Goal: Obtain resource: Obtain resource

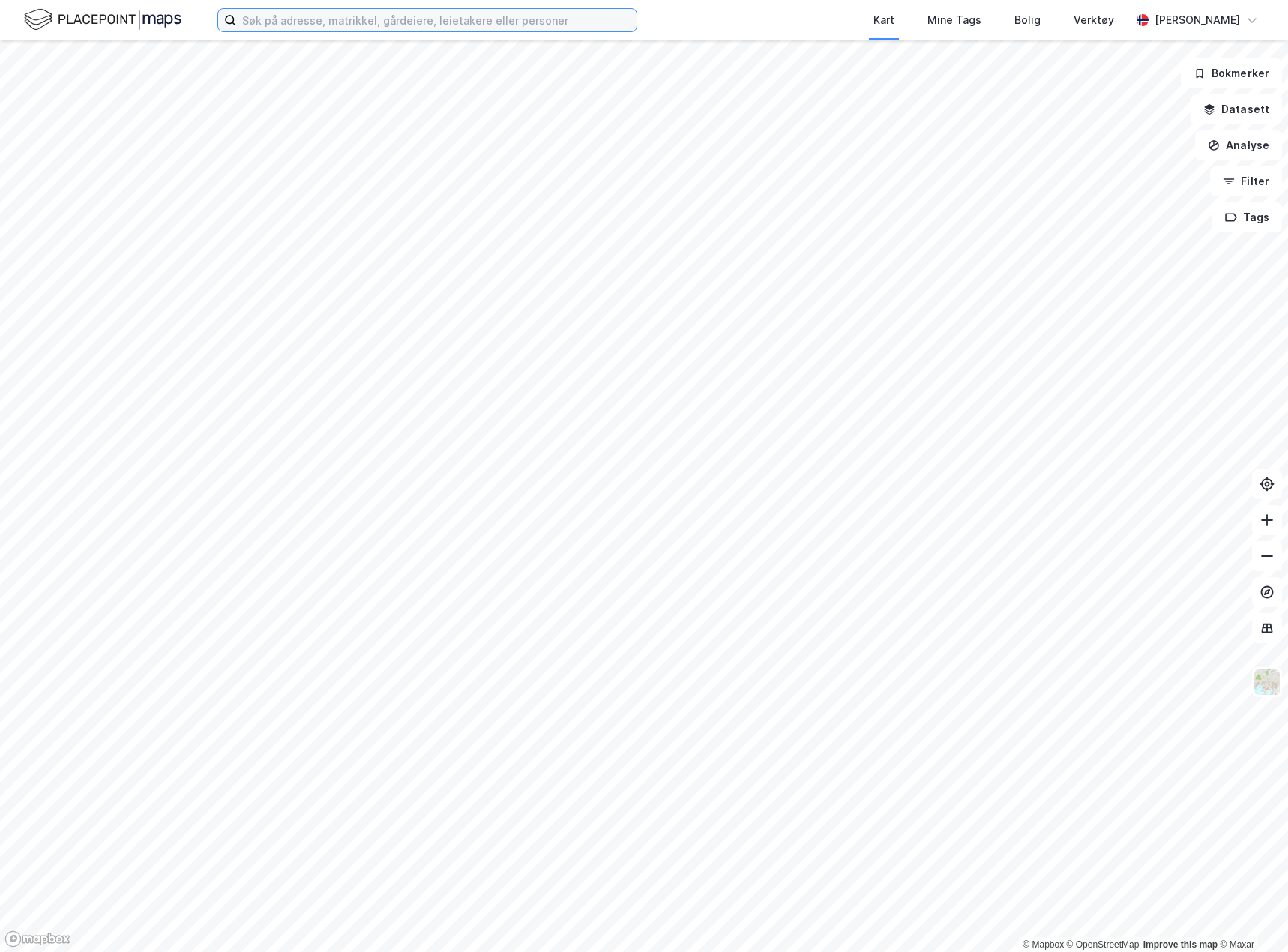
click at [444, 23] on input at bounding box center [436, 20] width 400 height 23
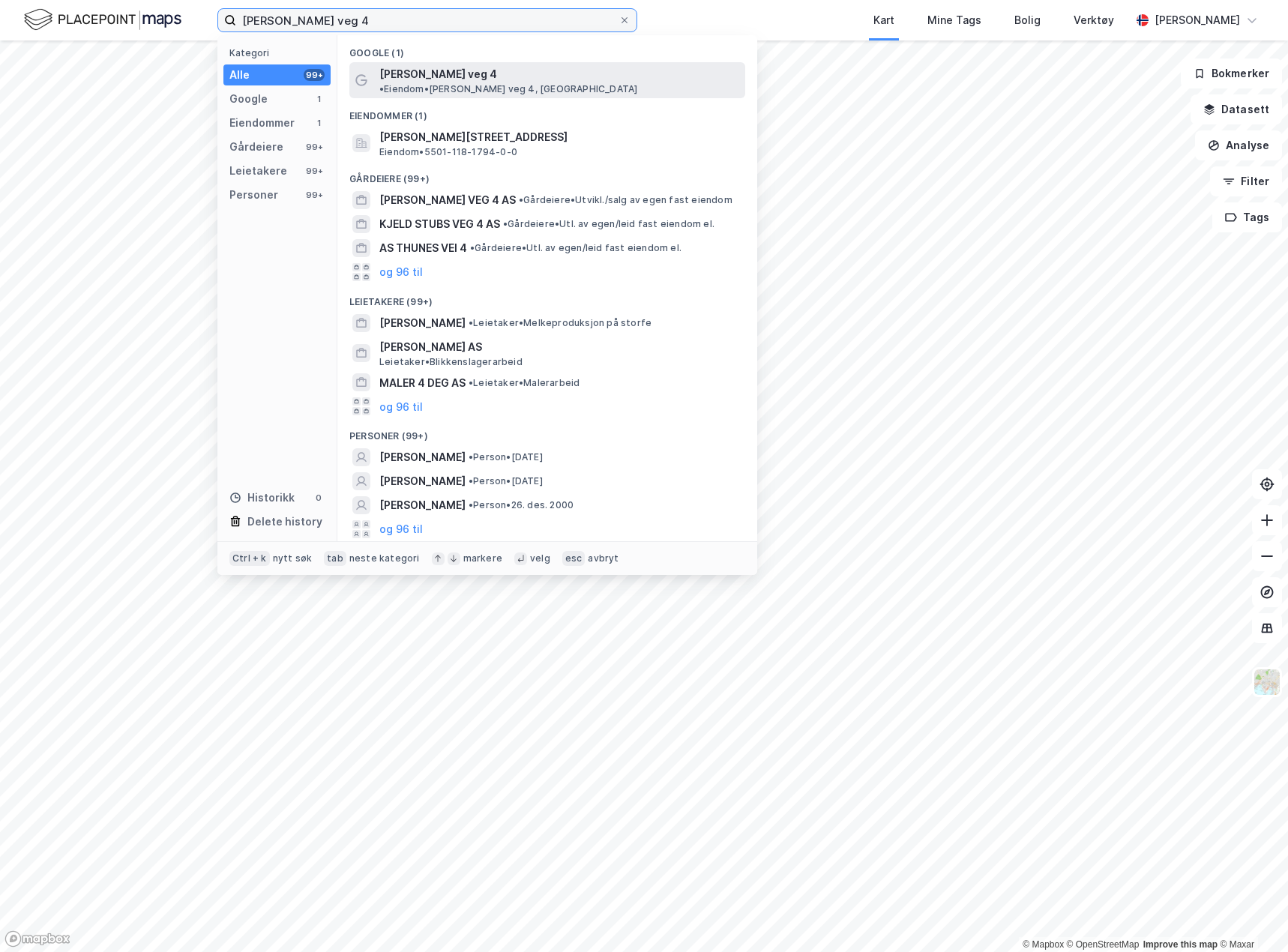
type input "[PERSON_NAME] veg 4"
click at [476, 79] on span "[PERSON_NAME] veg 4" at bounding box center [438, 74] width 118 height 18
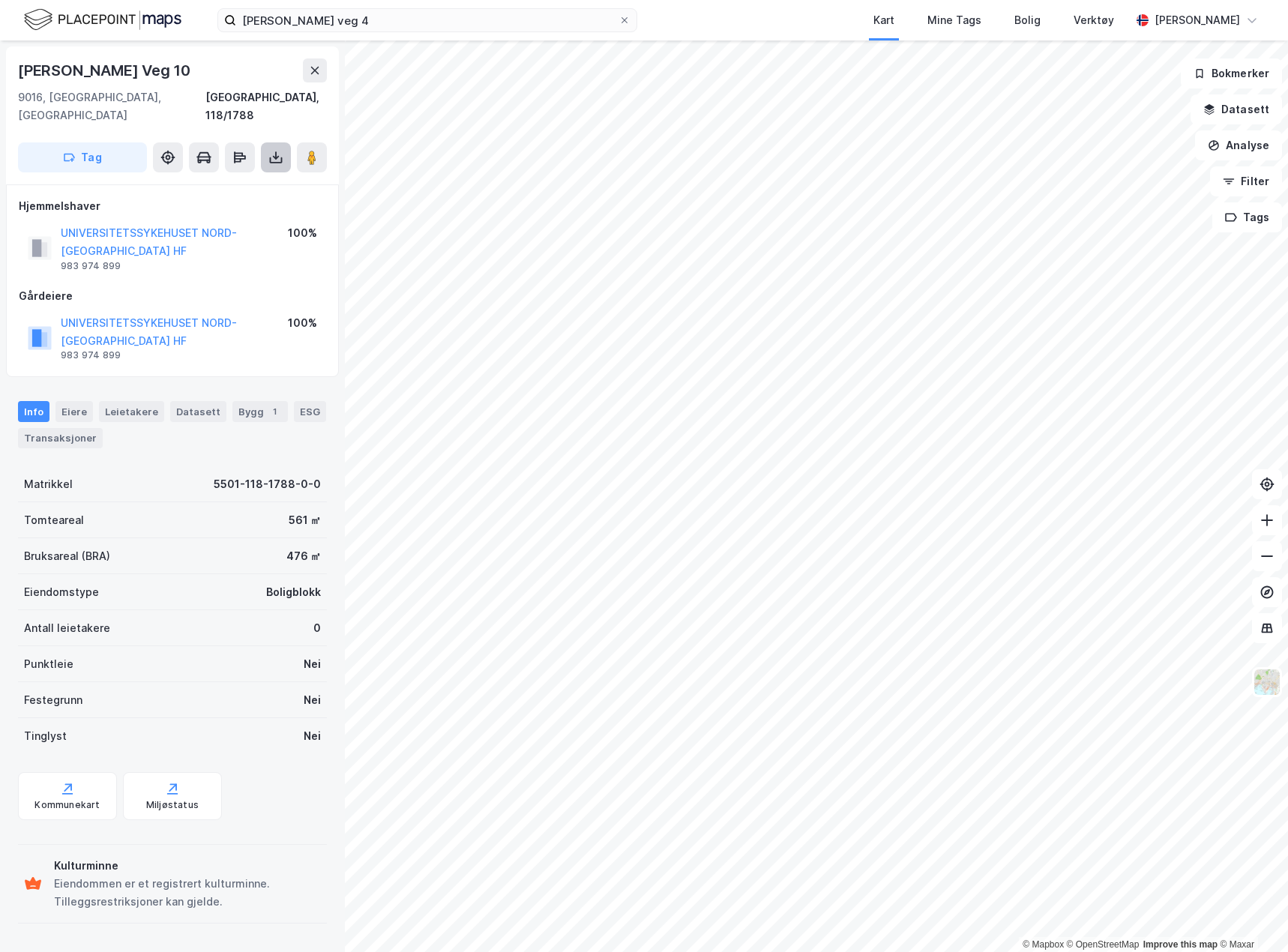
click at [286, 142] on button at bounding box center [276, 157] width 30 height 30
click at [245, 181] on div "Last ned grunnbok" at bounding box center [201, 187] width 87 height 12
click at [226, 93] on div "[STREET_ADDRESS]" at bounding box center [171, 106] width 309 height 36
